Goal: Transaction & Acquisition: Obtain resource

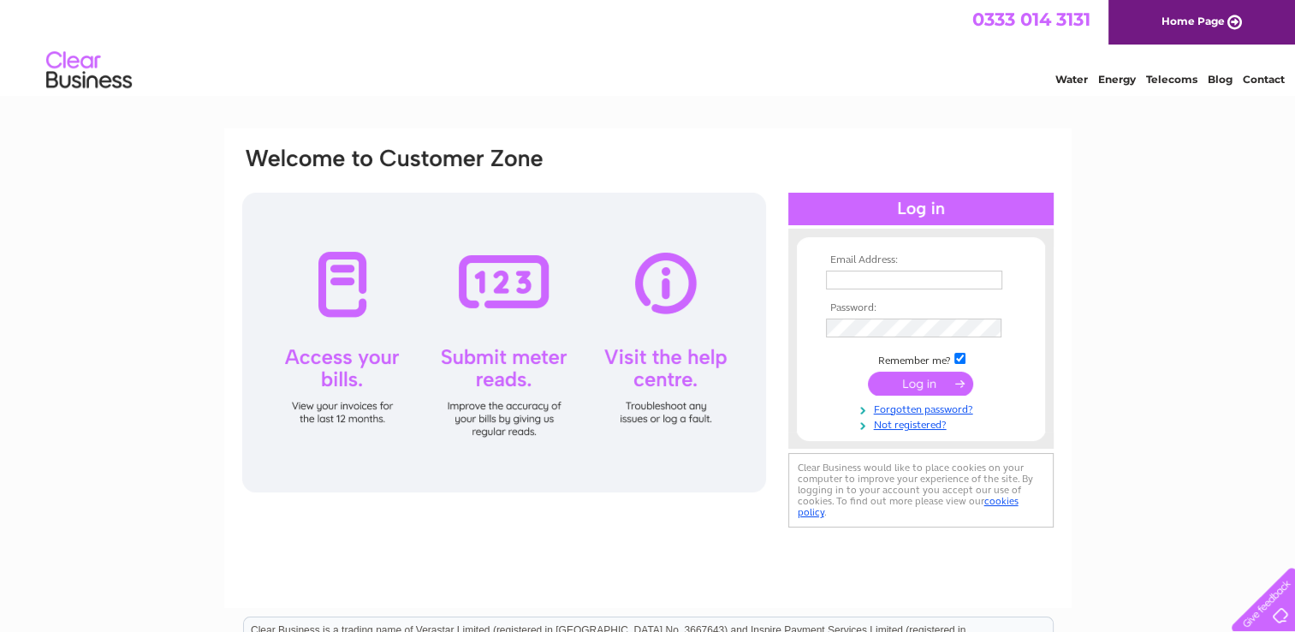
type input "[EMAIL_ADDRESS][DOMAIN_NAME]"
click at [915, 385] on input "submit" at bounding box center [920, 384] width 105 height 24
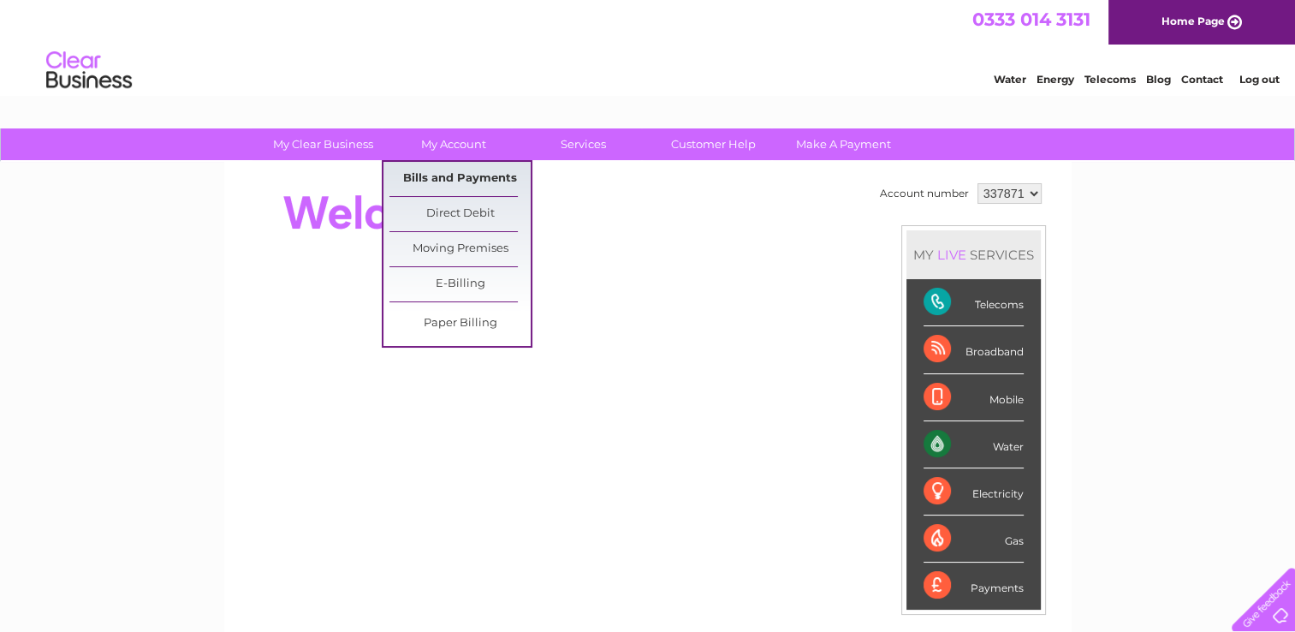
click at [442, 176] on link "Bills and Payments" at bounding box center [460, 179] width 141 height 34
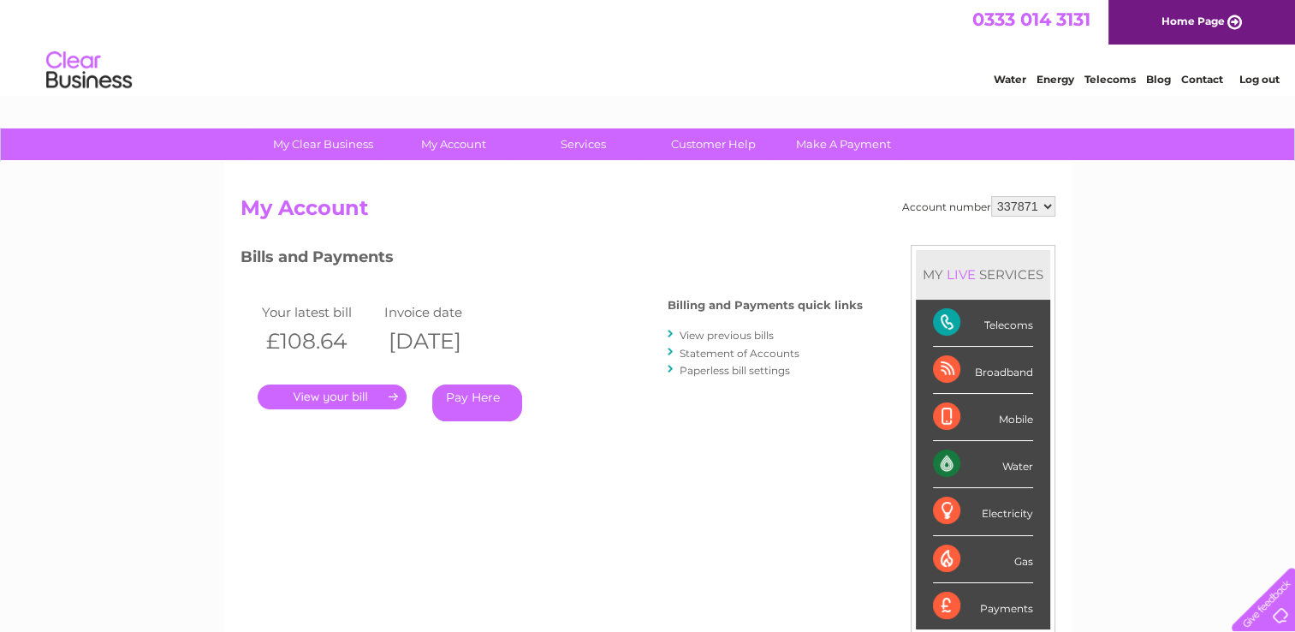
click at [360, 395] on link "." at bounding box center [332, 396] width 149 height 25
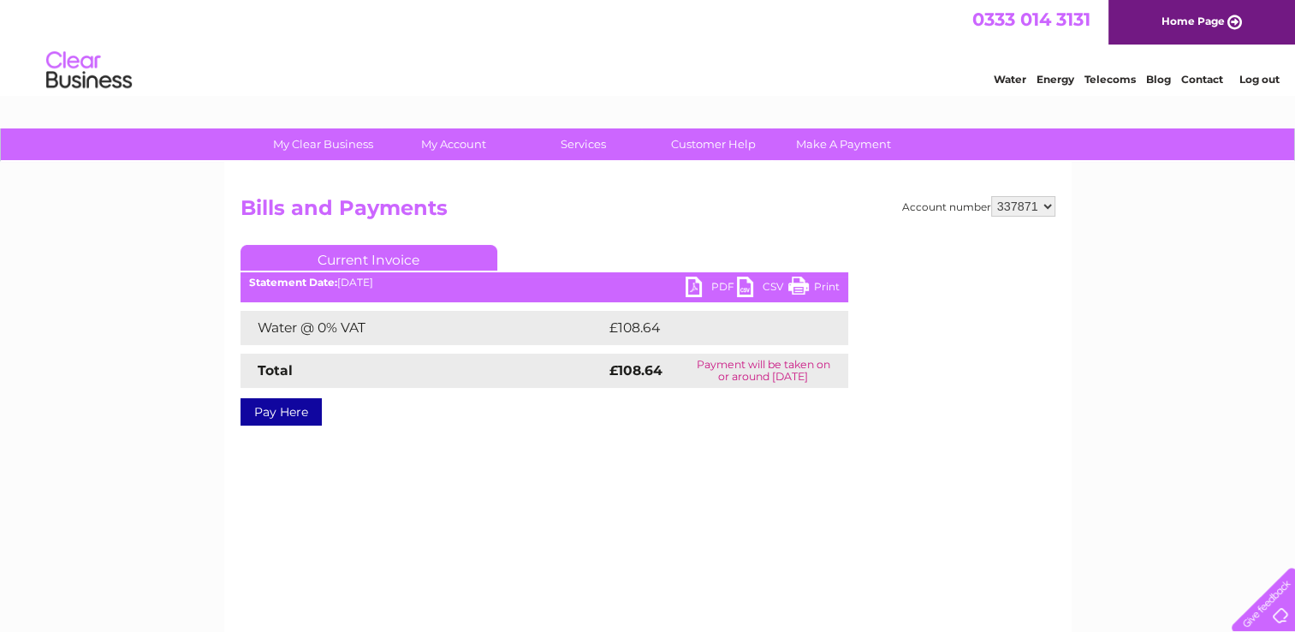
click at [716, 283] on link "PDF" at bounding box center [711, 289] width 51 height 25
click at [1263, 80] on link "Log out" at bounding box center [1259, 79] width 40 height 13
